Goal: Transaction & Acquisition: Purchase product/service

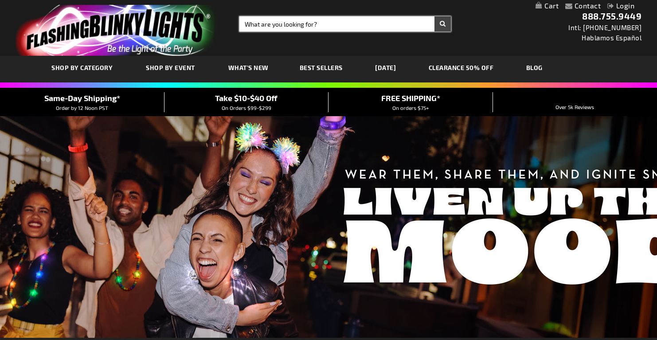
click at [305, 26] on input "Search" at bounding box center [344, 23] width 211 height 15
type input "hats"
click at [434, 16] on button "Search" at bounding box center [442, 23] width 16 height 15
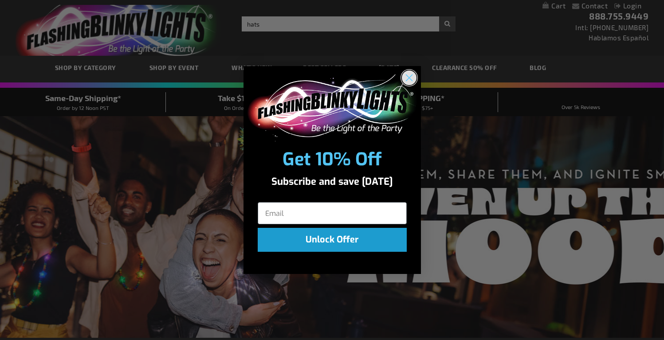
click at [407, 81] on circle "Close dialog" at bounding box center [408, 77] width 15 height 15
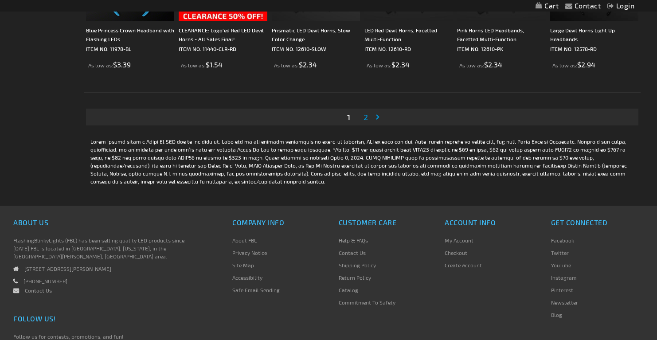
scroll to position [1736, 0]
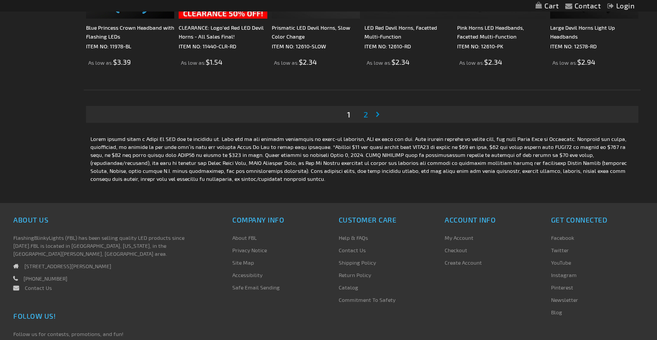
click at [367, 115] on span "2" at bounding box center [366, 115] width 4 height 10
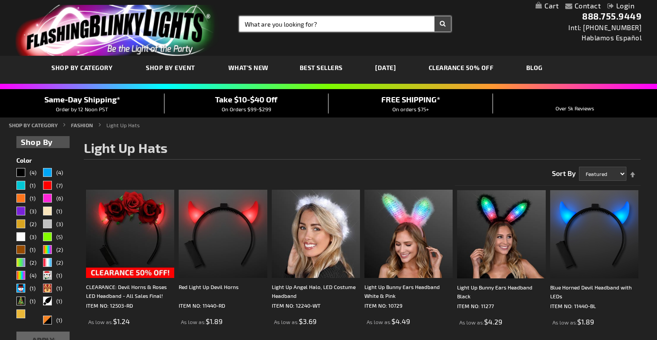
click at [282, 27] on input "Search" at bounding box center [344, 23] width 211 height 15
type input "mustaches"
click at [434, 16] on button "Search" at bounding box center [442, 23] width 16 height 15
